Goal: Information Seeking & Learning: Learn about a topic

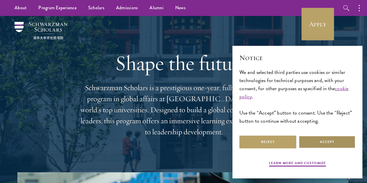
click at [311, 140] on button "Accept" at bounding box center [326, 141] width 57 height 13
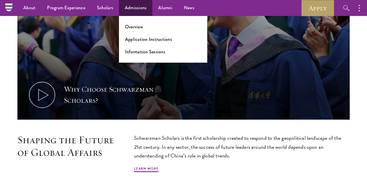
scroll to position [239, 0]
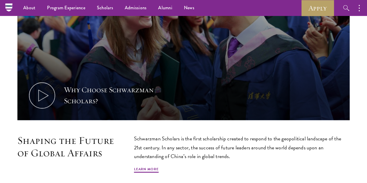
click at [27, 111] on section "Why Choose Schwarzman Scholars? Shaping the Future of Global Affairs Schwarzman…" at bounding box center [183, 59] width 367 height 252
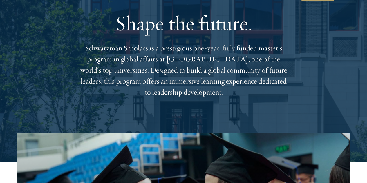
scroll to position [0, 0]
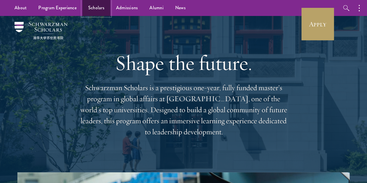
click at [96, 10] on link "Scholars" at bounding box center [96, 8] width 28 height 16
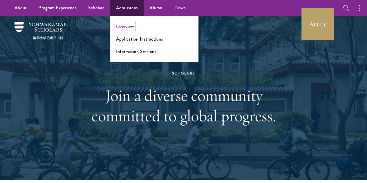
click at [123, 27] on link "Overview" at bounding box center [125, 26] width 18 height 7
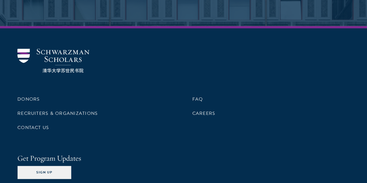
scroll to position [2942, 0]
